Goal: Task Accomplishment & Management: Manage account settings

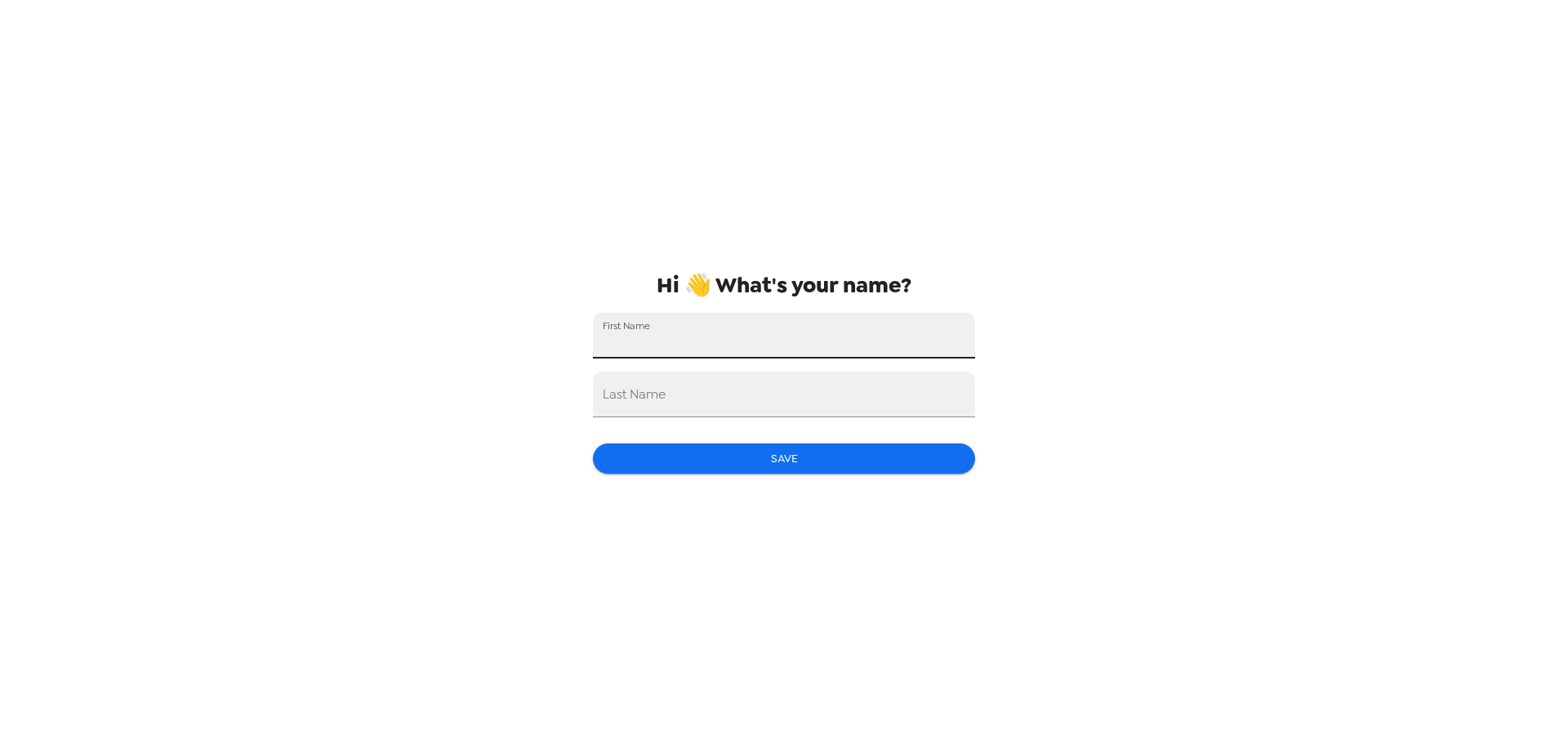
click at [756, 358] on input "First Name" at bounding box center [784, 336] width 382 height 46
type input "[PERSON_NAME]"
type input "Navarro"
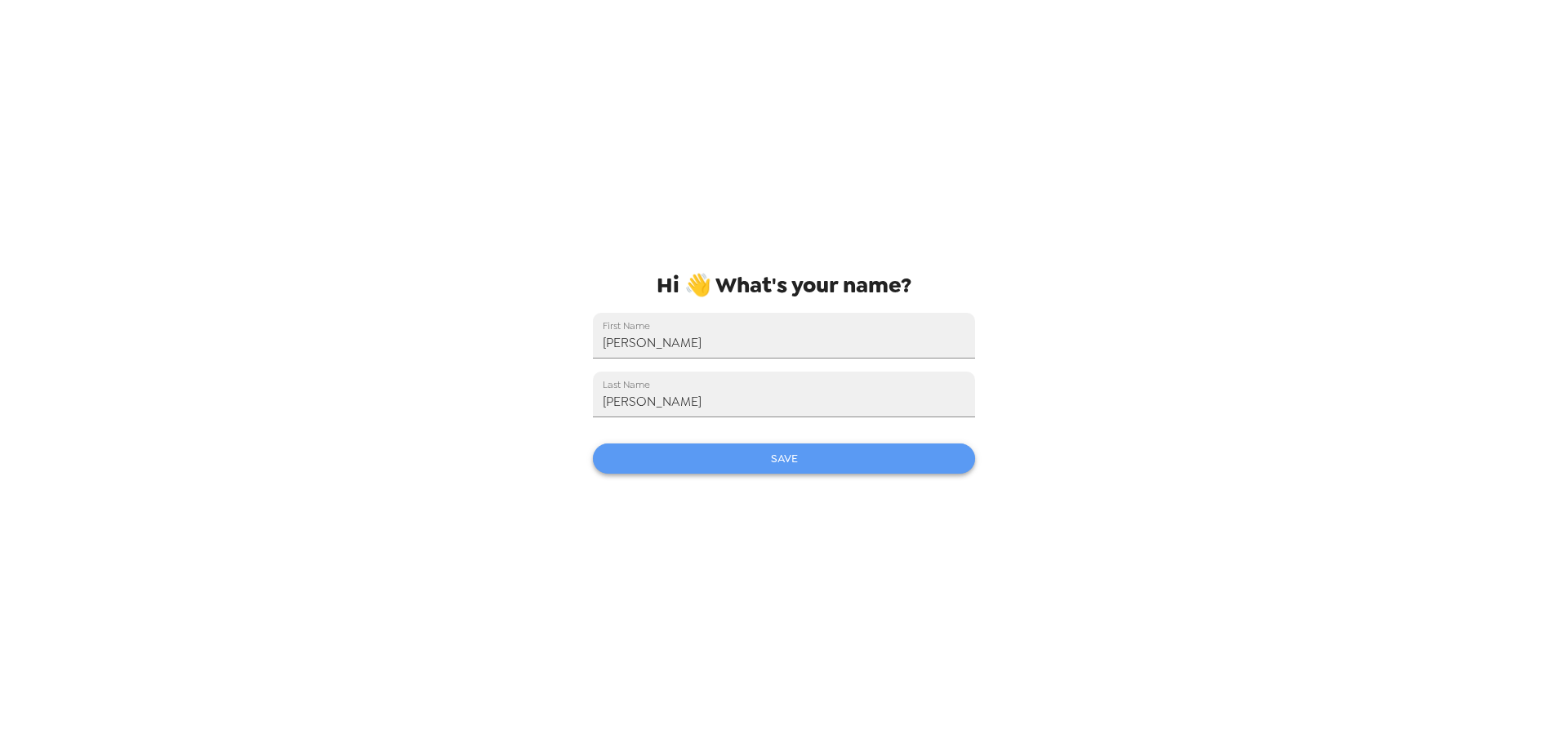
click at [713, 454] on button "Save" at bounding box center [784, 458] width 382 height 31
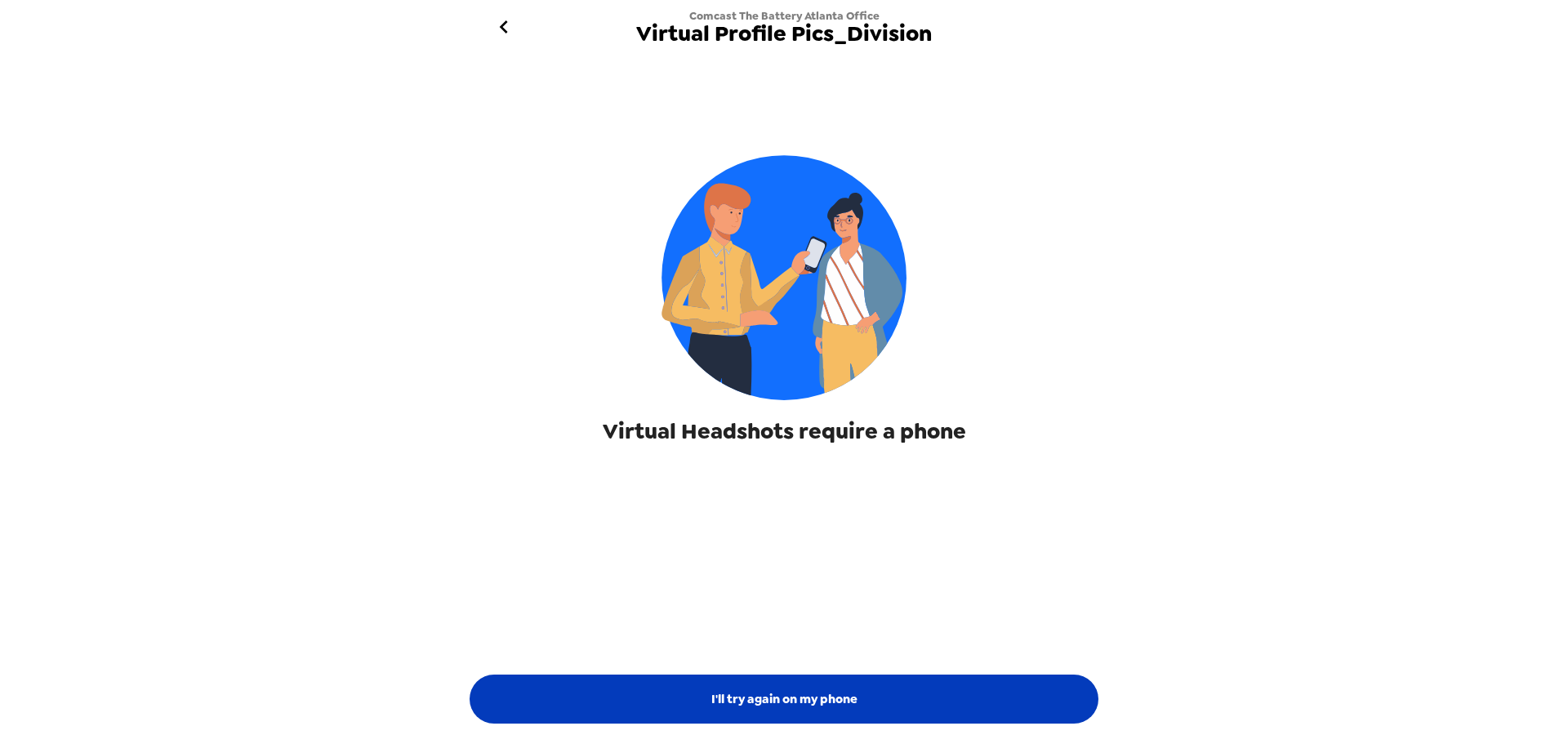
click at [861, 689] on button "I'll try again on my phone" at bounding box center [784, 699] width 629 height 49
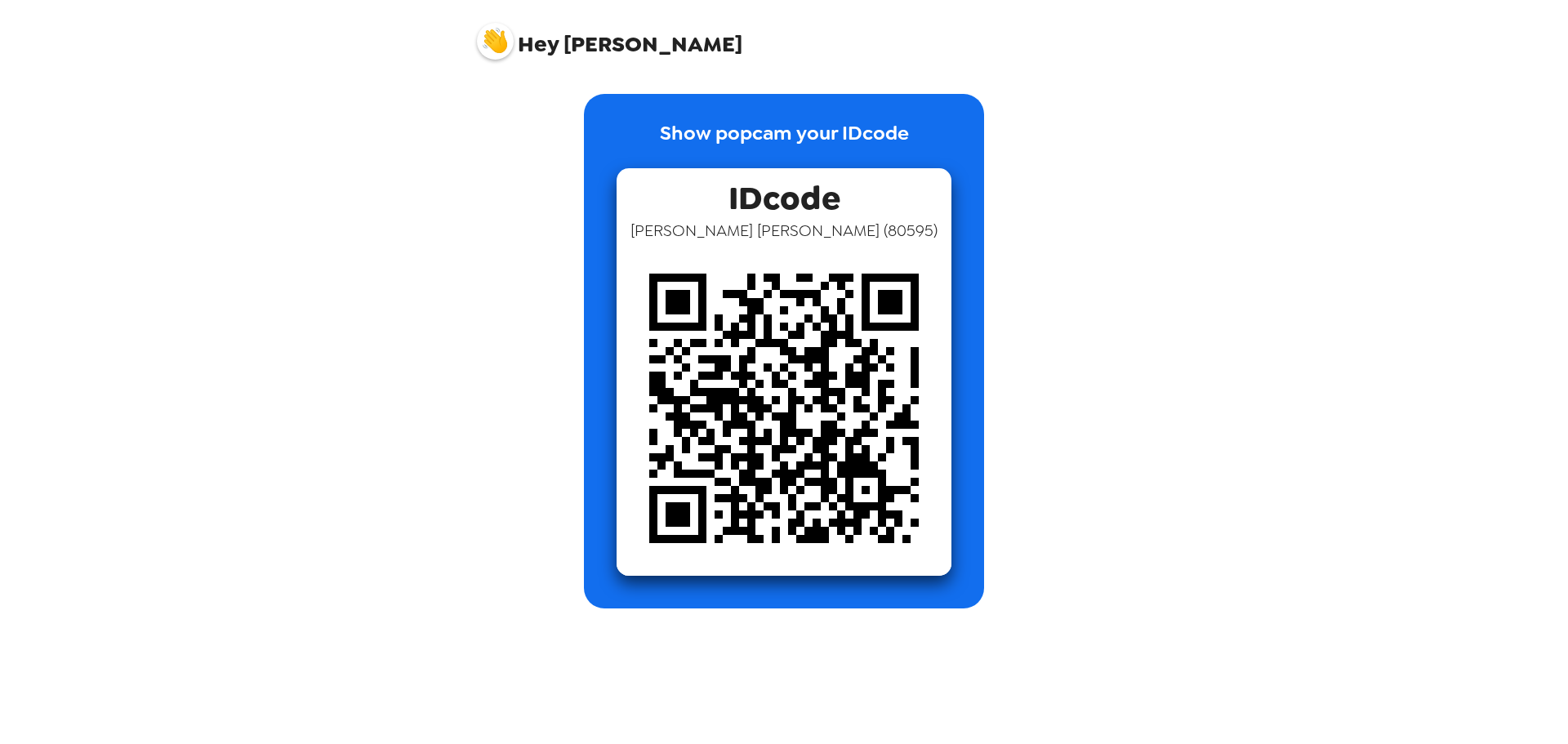
click at [563, 37] on span "Hey Nicolas" at bounding box center [610, 35] width 266 height 41
click at [496, 44] on img at bounding box center [495, 42] width 37 height 37
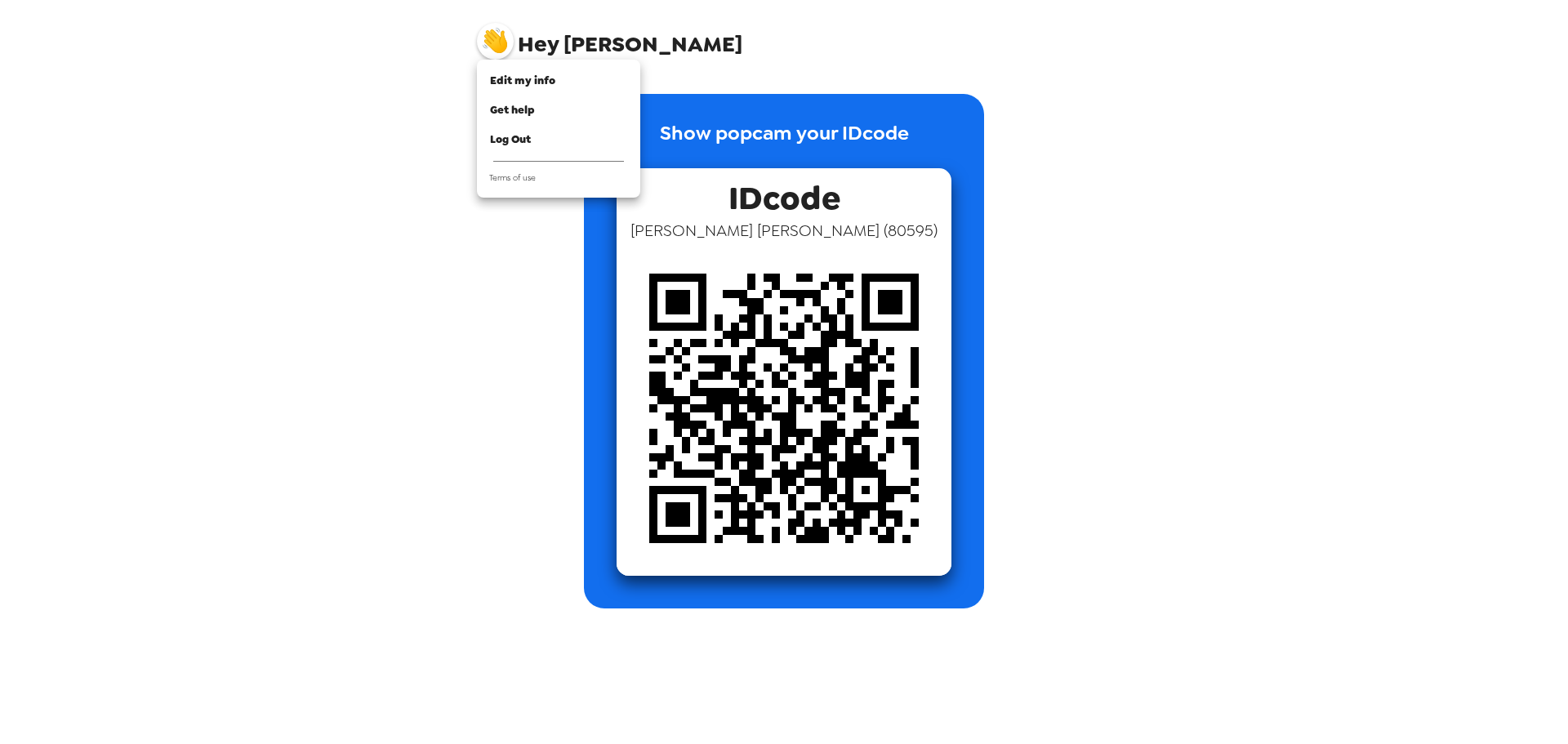
click at [724, 118] on div at bounding box center [784, 372] width 1568 height 744
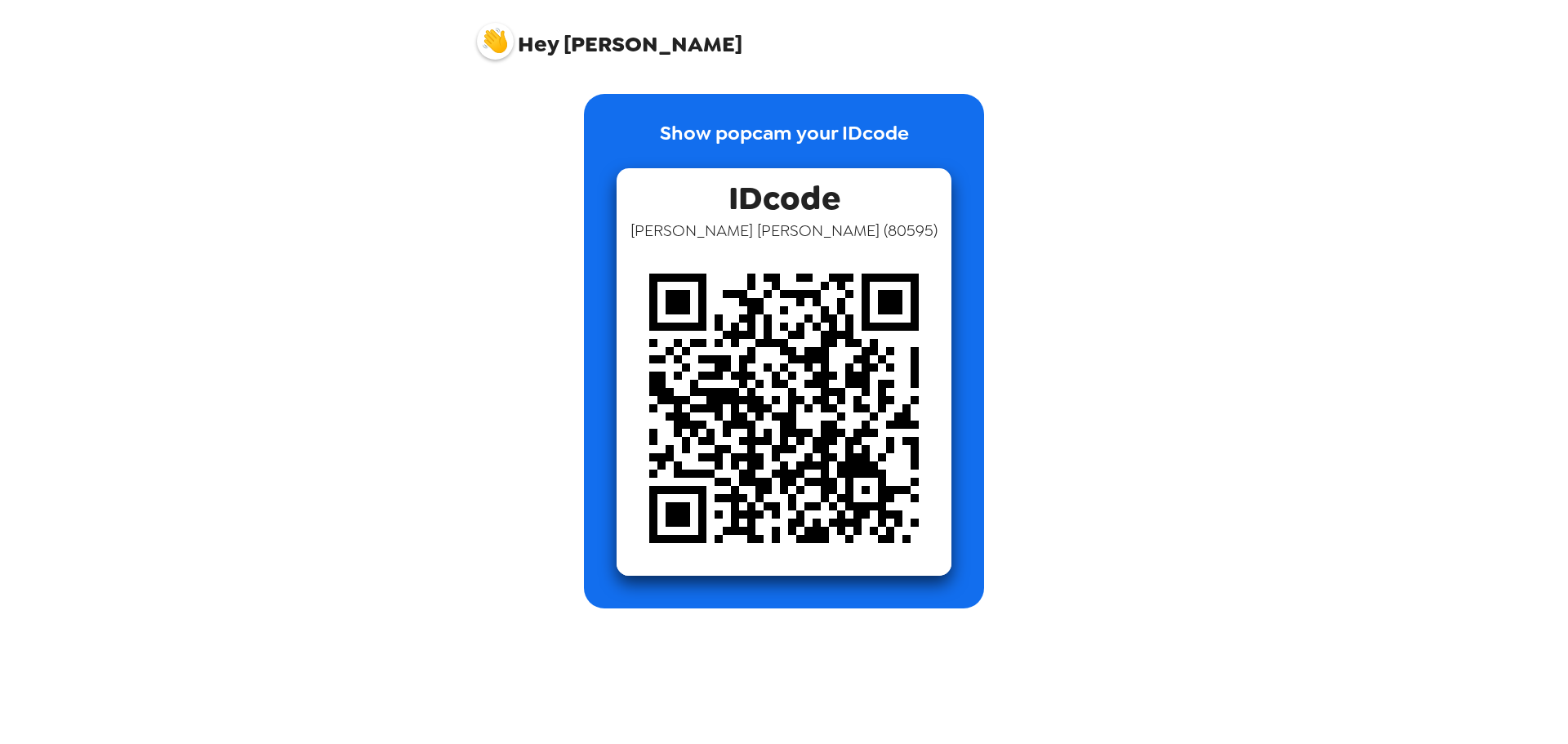
click at [489, 40] on img at bounding box center [495, 42] width 37 height 37
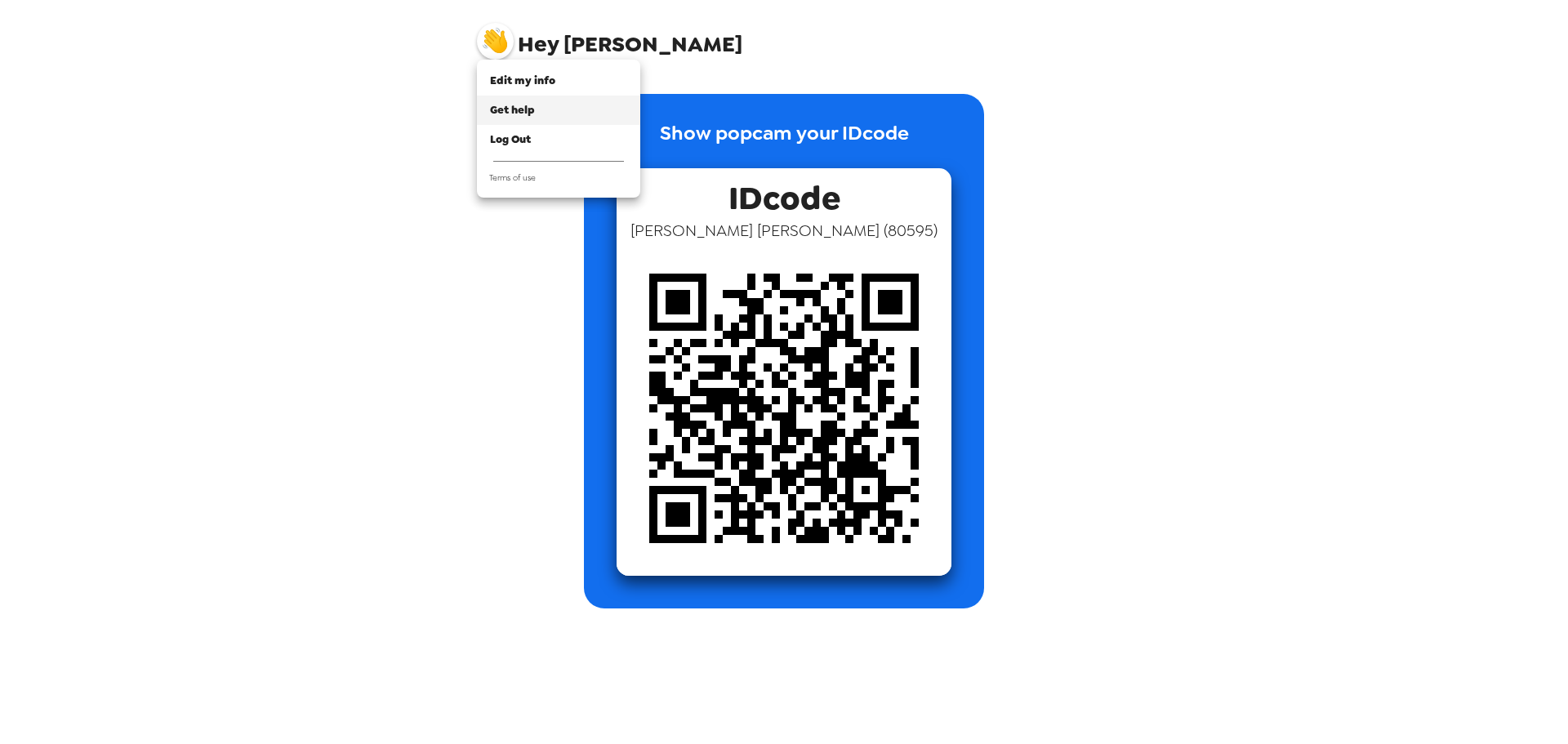
click at [524, 111] on span "Get help" at bounding box center [512, 110] width 45 height 14
click at [1171, 300] on div at bounding box center [784, 372] width 1568 height 744
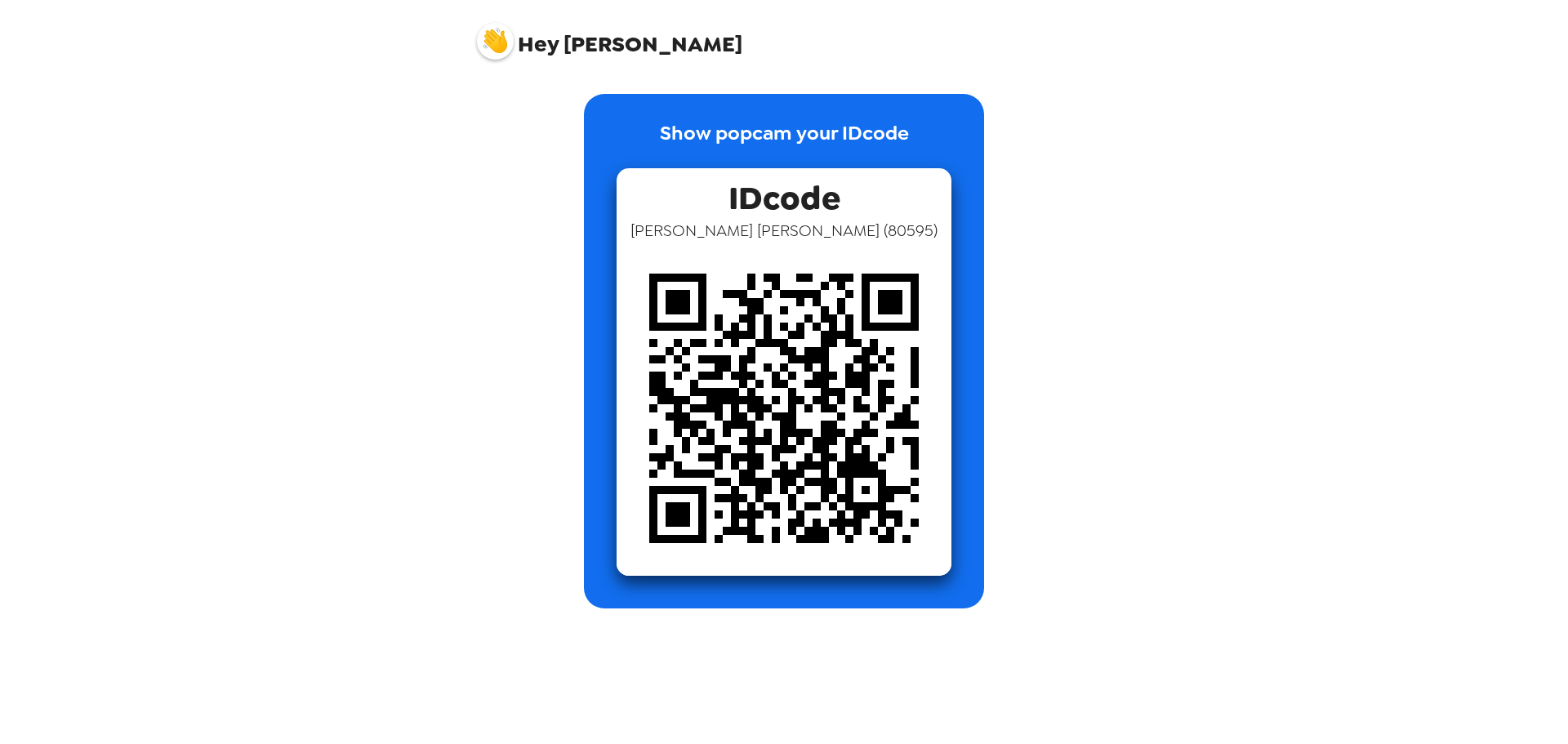
click at [506, 46] on img at bounding box center [495, 42] width 37 height 37
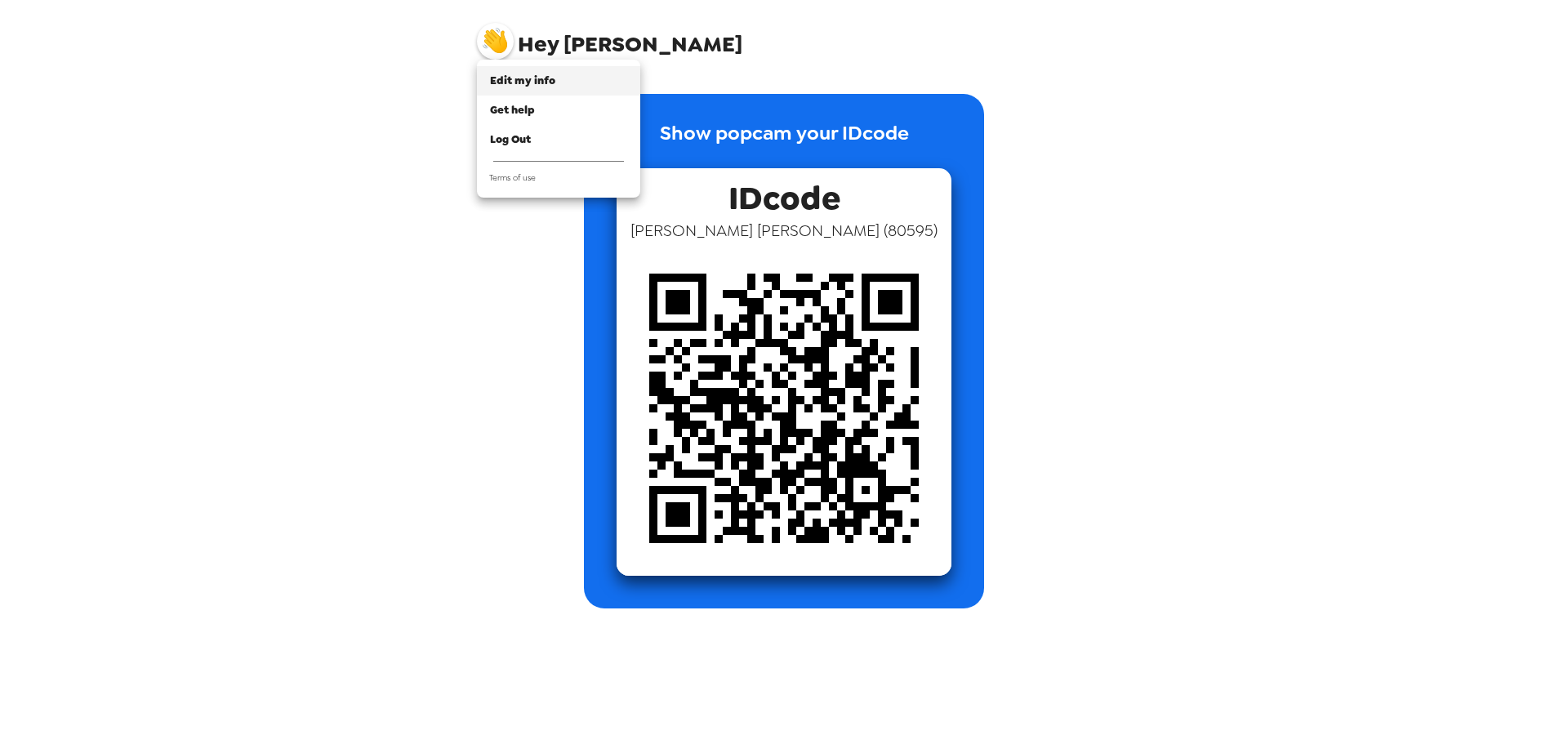
click at [509, 84] on span "Edit my info" at bounding box center [522, 80] width 65 height 14
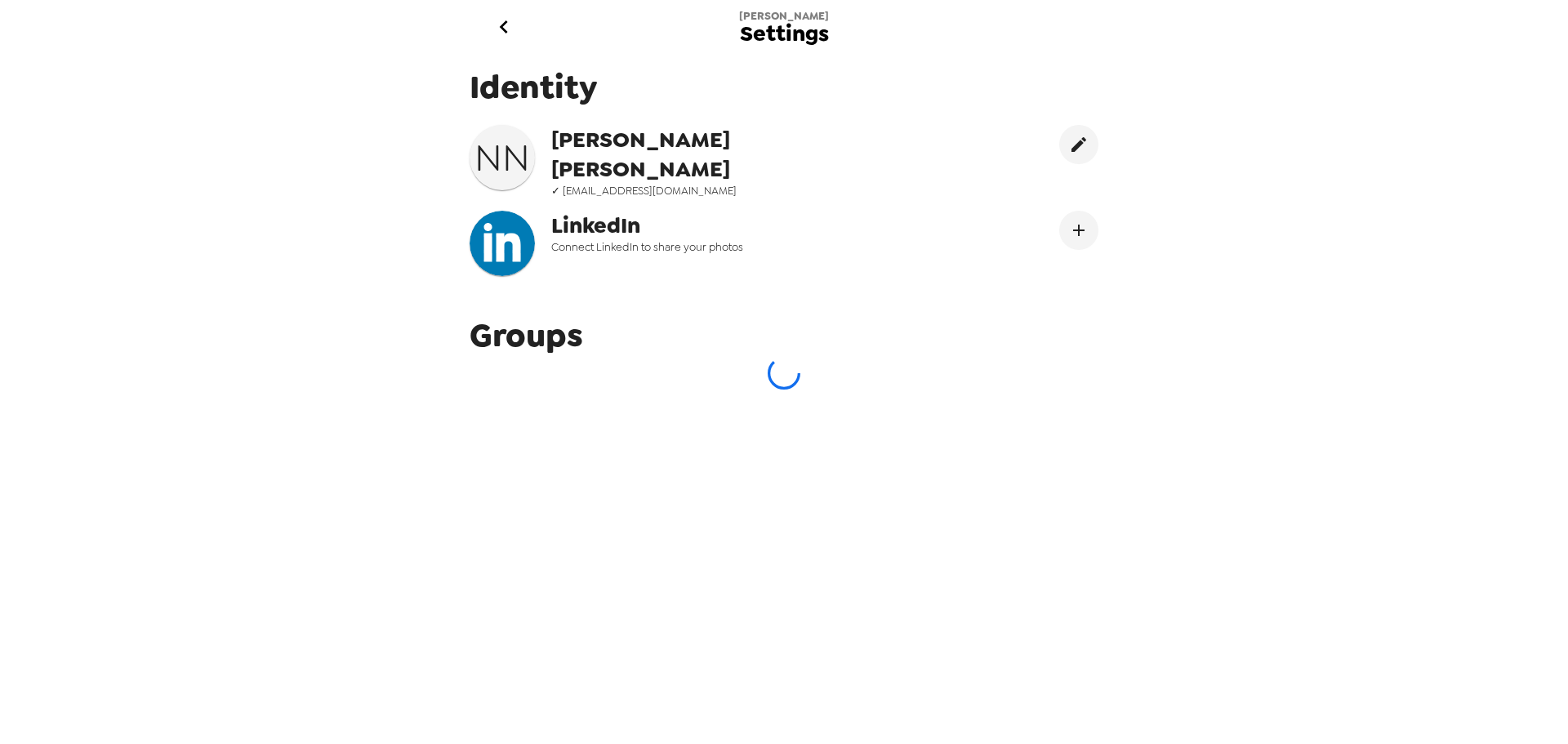
click at [813, 33] on span "Settings" at bounding box center [784, 34] width 89 height 22
click at [505, 23] on icon "go back" at bounding box center [504, 27] width 26 height 26
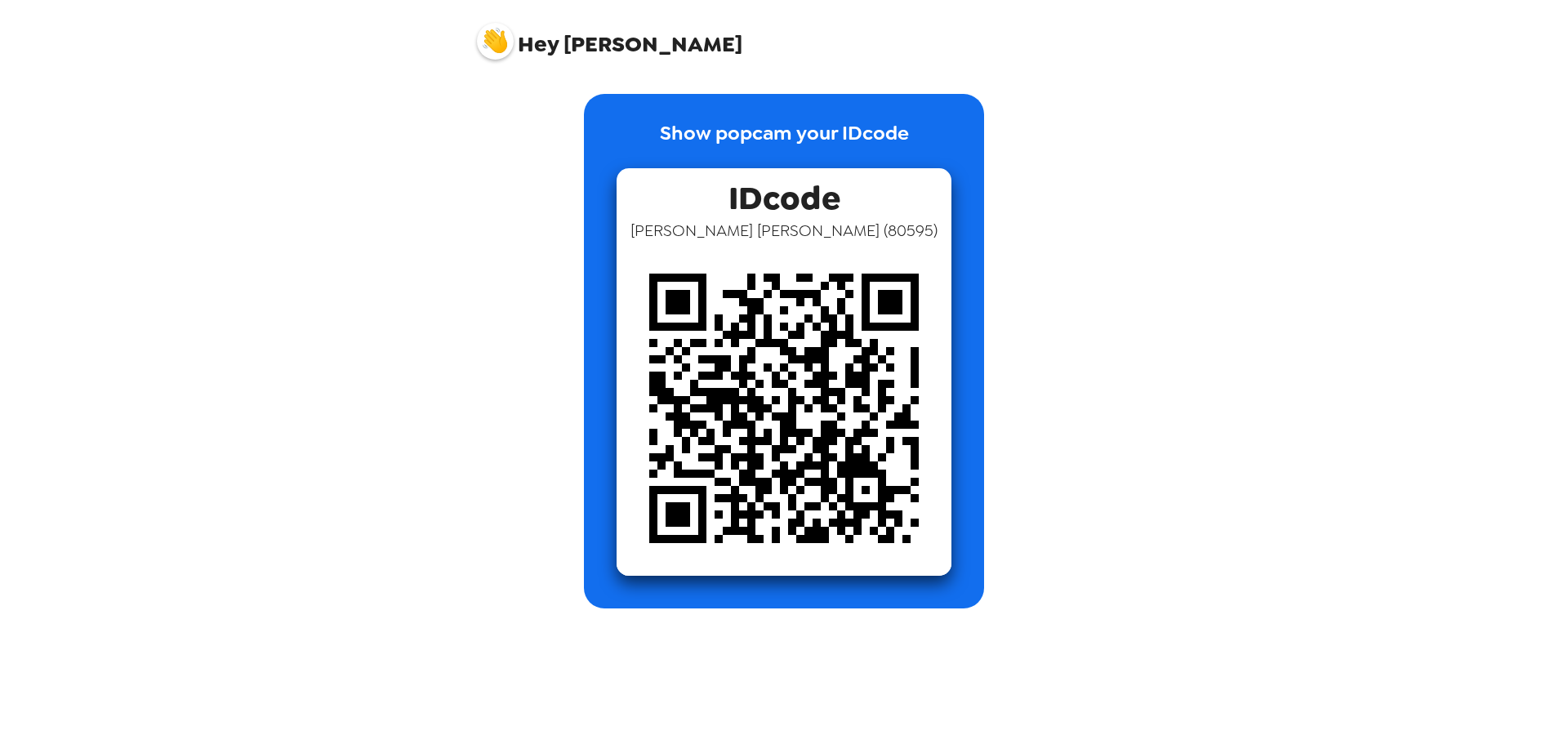
click at [494, 39] on img at bounding box center [495, 42] width 37 height 37
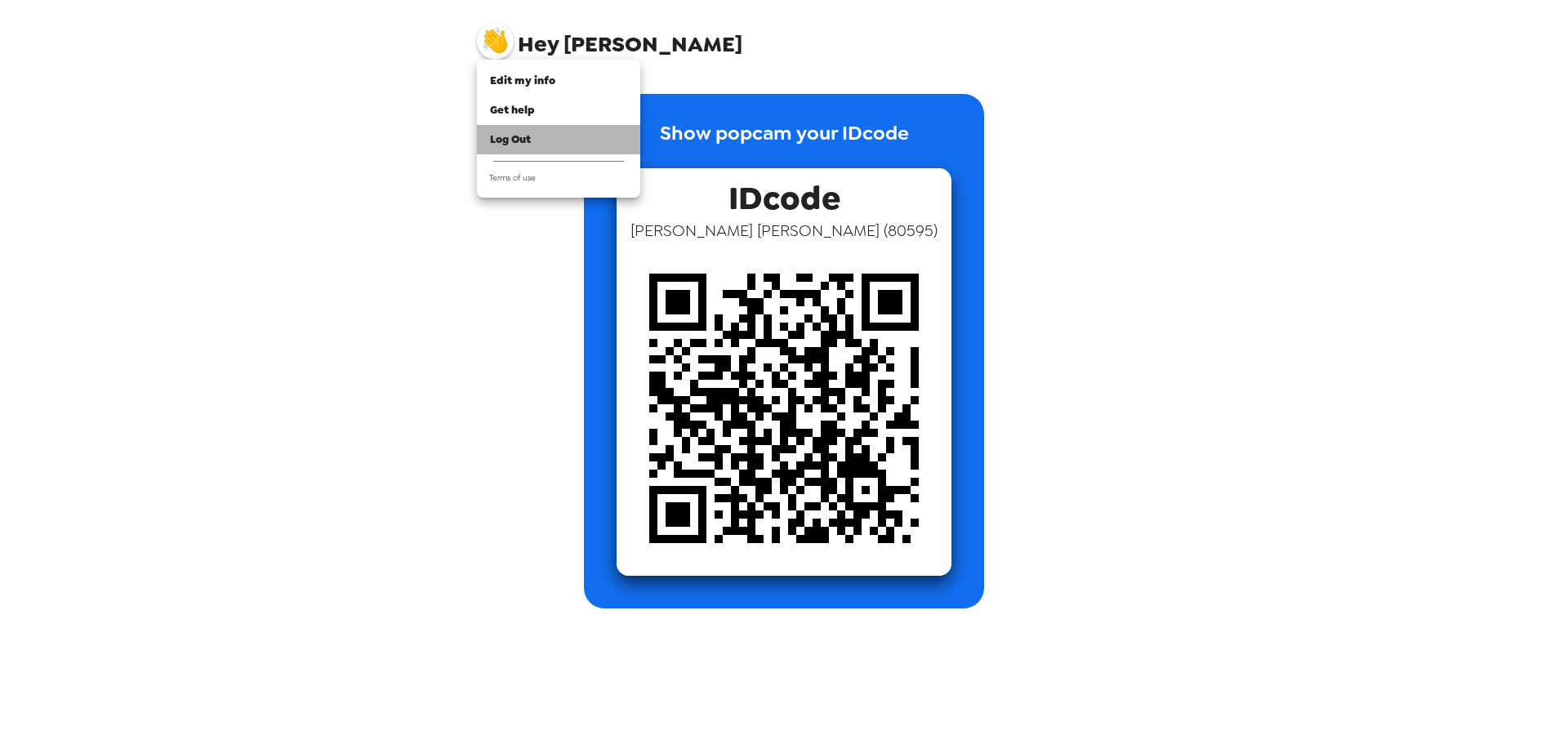
click at [521, 135] on span "Log Out" at bounding box center [510, 139] width 41 height 14
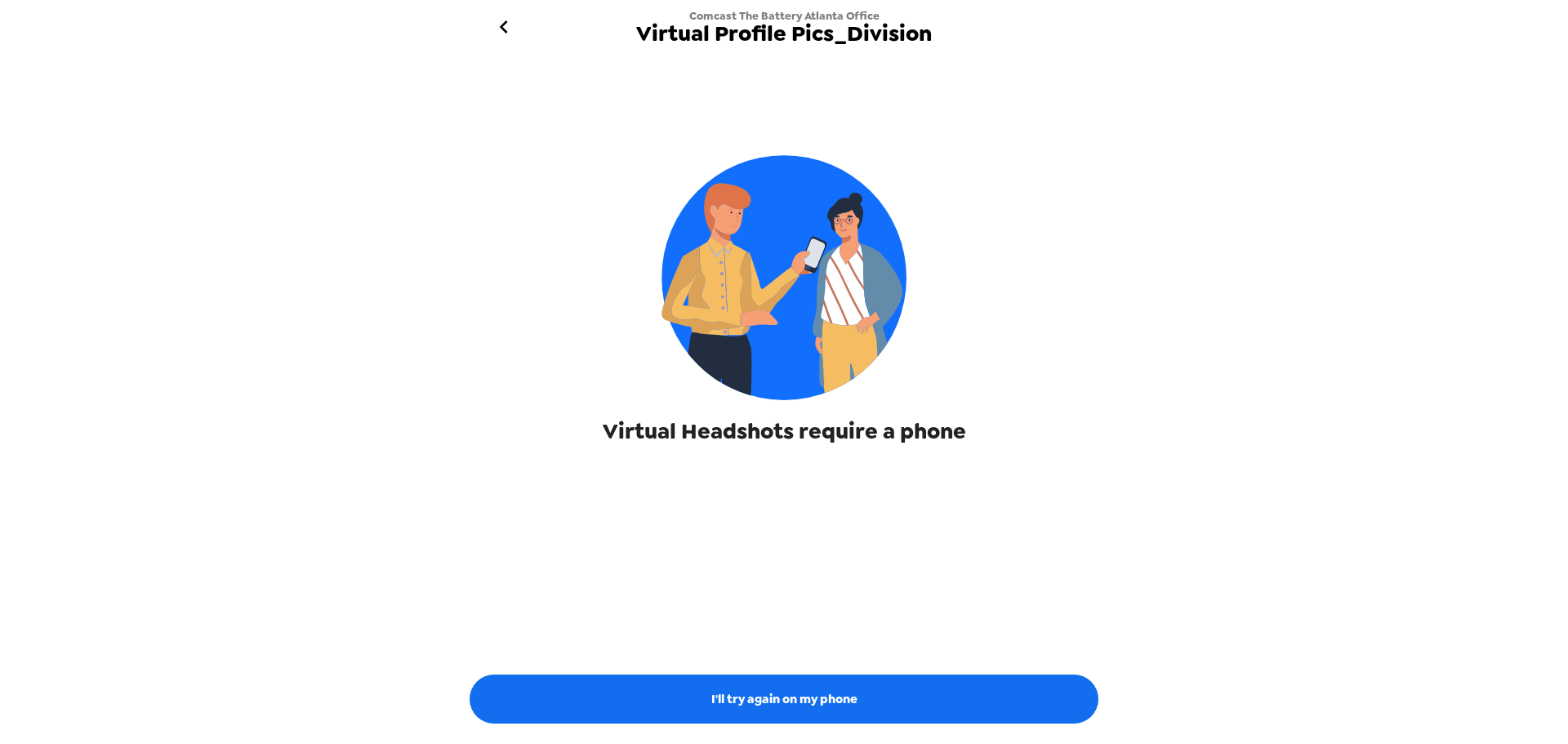
click at [514, 26] on icon "go back" at bounding box center [504, 27] width 26 height 26
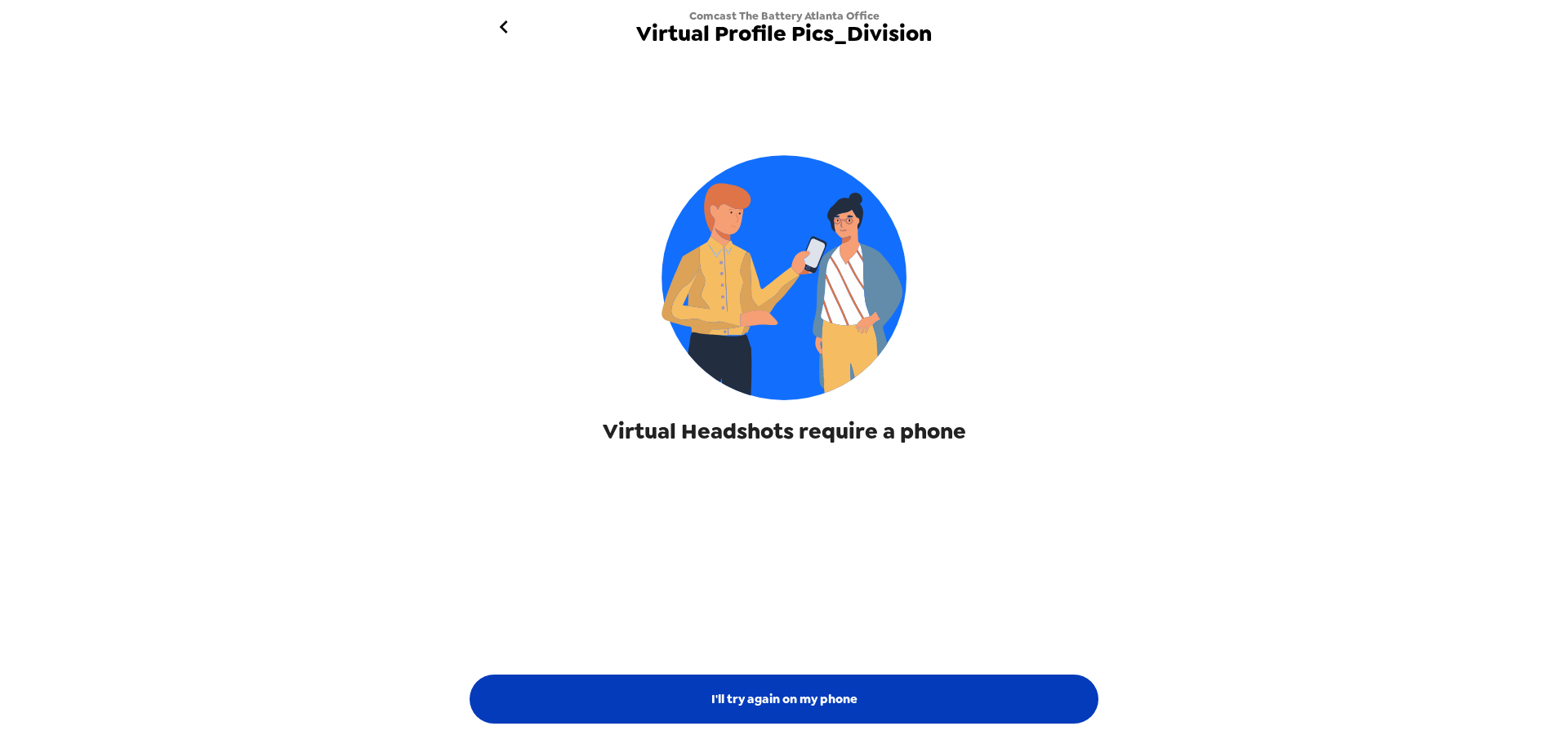
click at [834, 683] on button "I'll try again on my phone" at bounding box center [784, 699] width 629 height 49
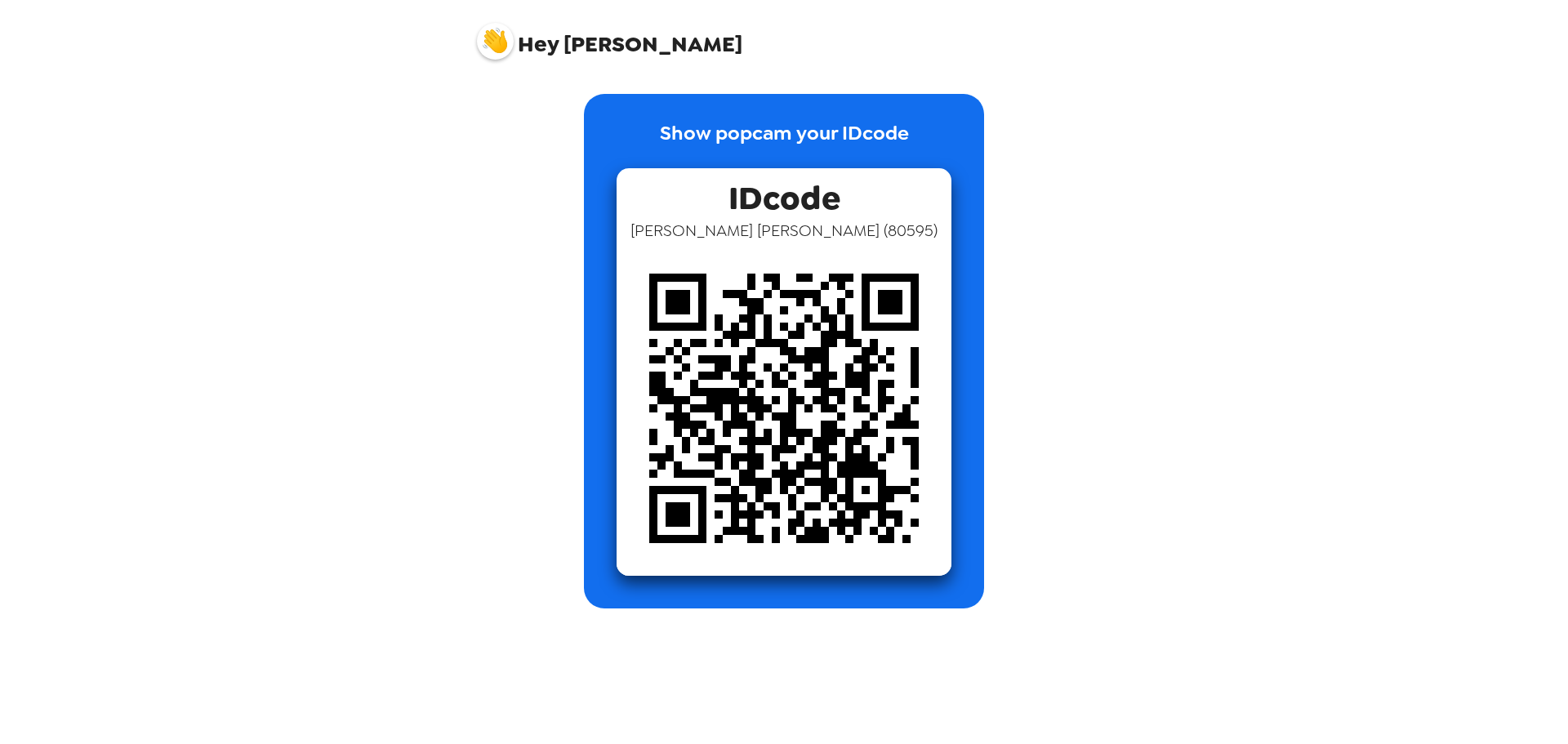
click at [494, 39] on img at bounding box center [495, 42] width 37 height 37
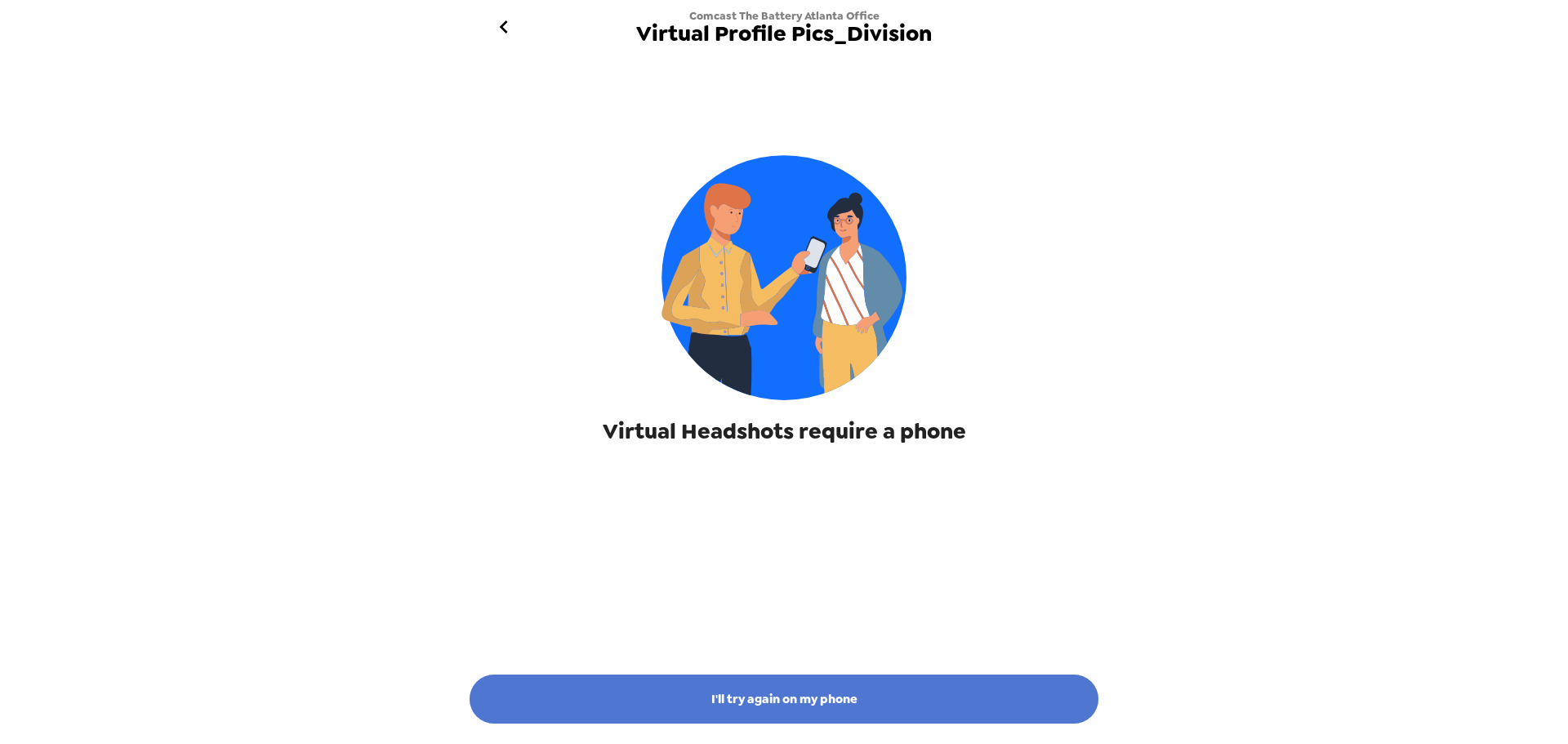
click at [832, 689] on button "I'll try again on my phone" at bounding box center [784, 699] width 629 height 49
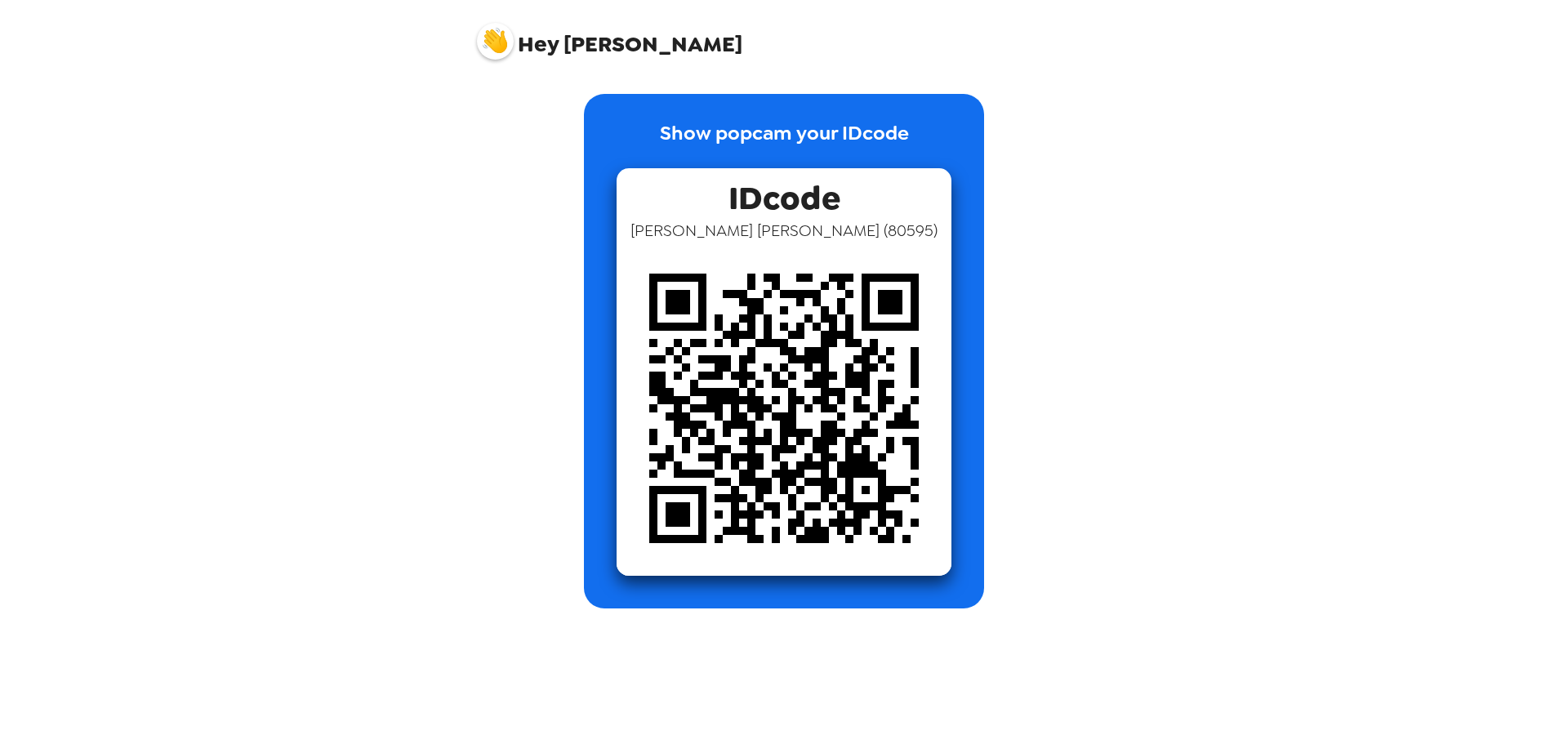
click at [493, 37] on img at bounding box center [495, 42] width 37 height 37
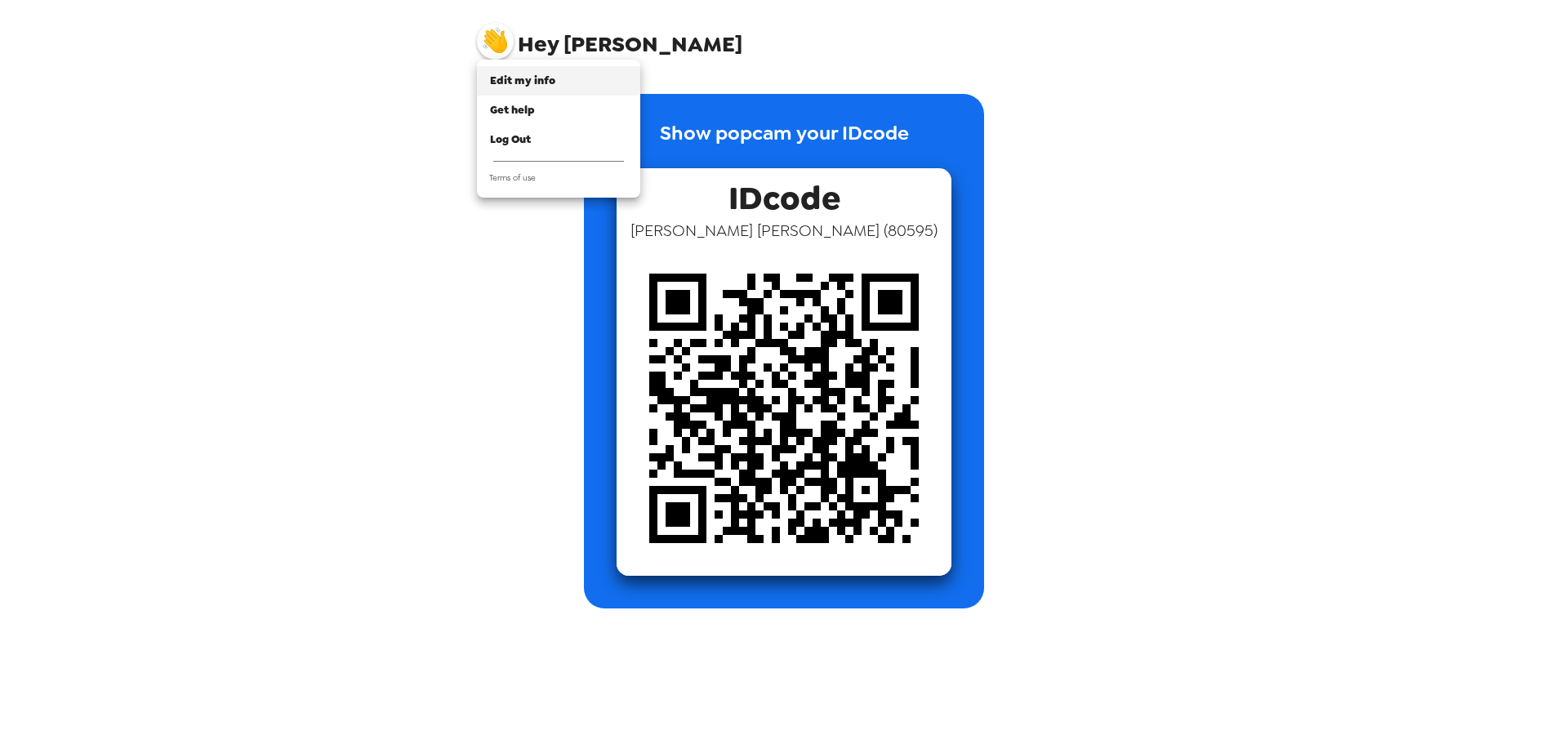
click at [527, 84] on span "Edit my info" at bounding box center [522, 80] width 65 height 14
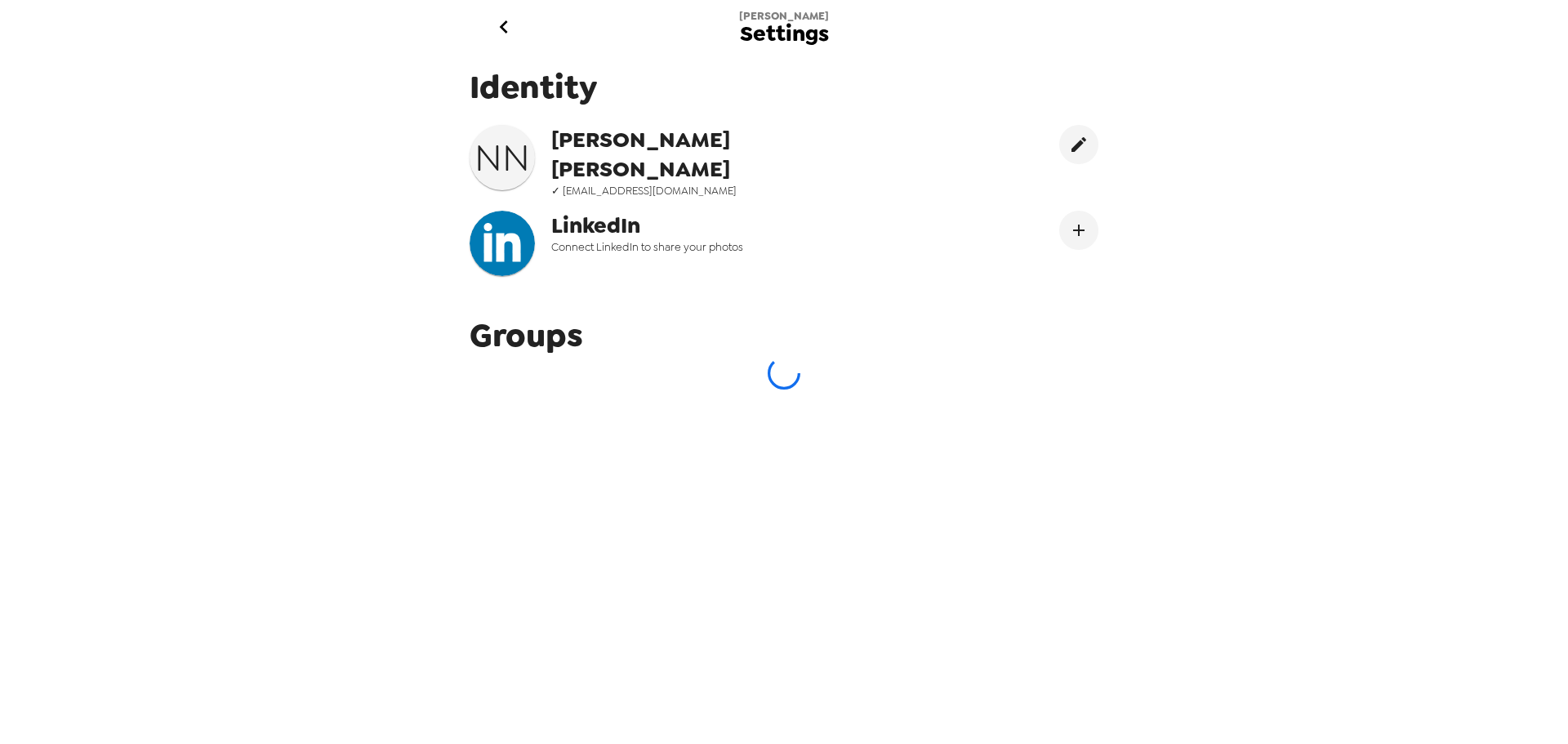
click at [496, 20] on icon "go back" at bounding box center [504, 27] width 26 height 26
